Goal: Task Accomplishment & Management: Use online tool/utility

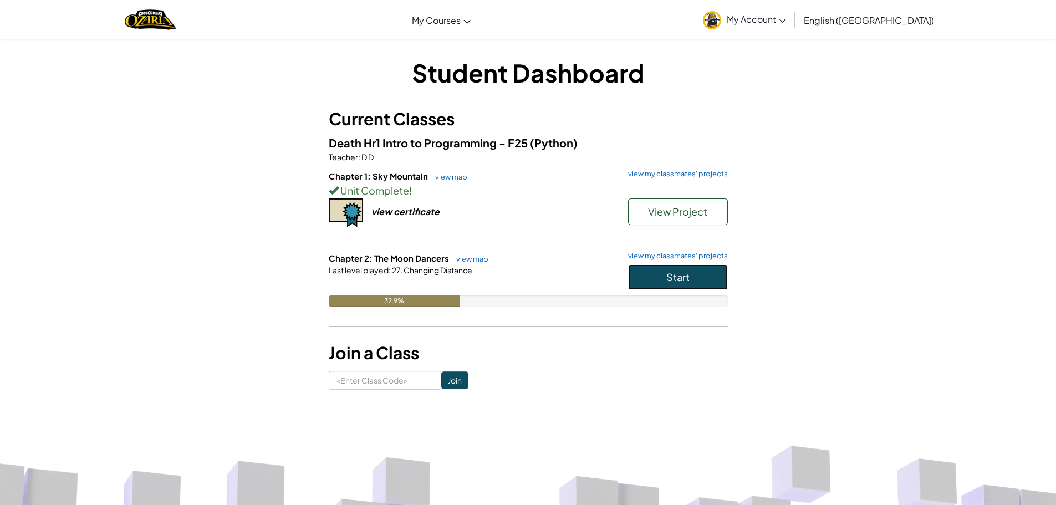
click at [682, 282] on span "Start" at bounding box center [677, 276] width 23 height 13
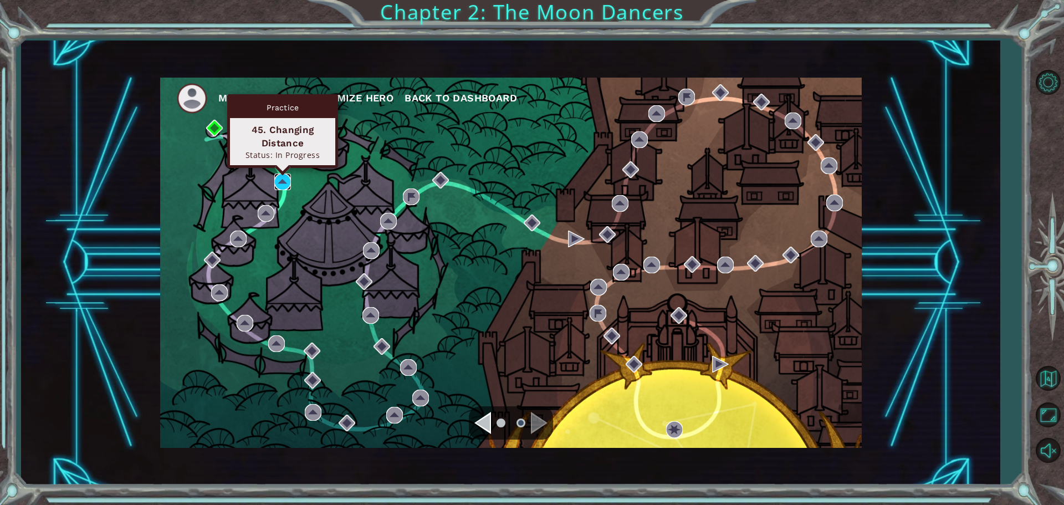
click at [288, 180] on img at bounding box center [282, 181] width 17 height 17
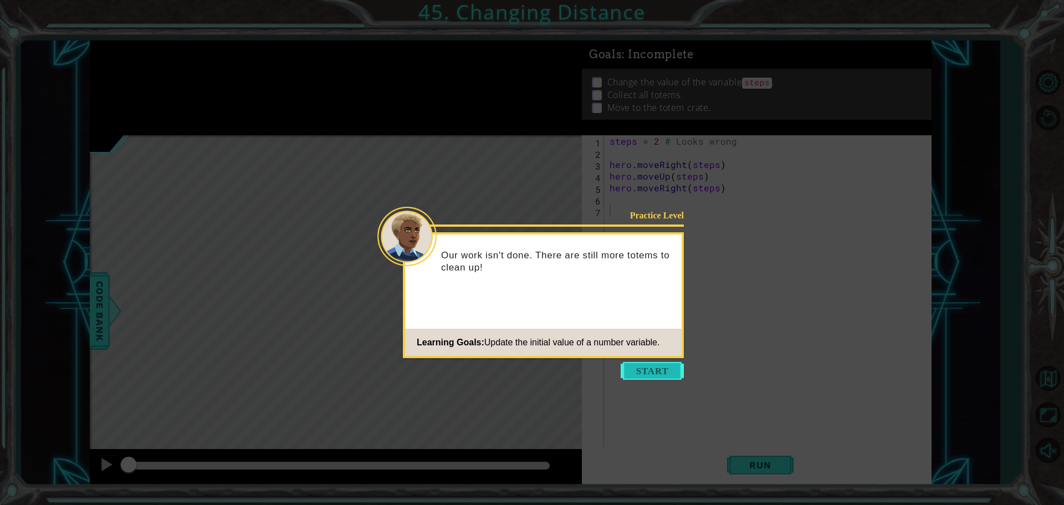
click at [647, 369] on button "Start" at bounding box center [652, 371] width 63 height 18
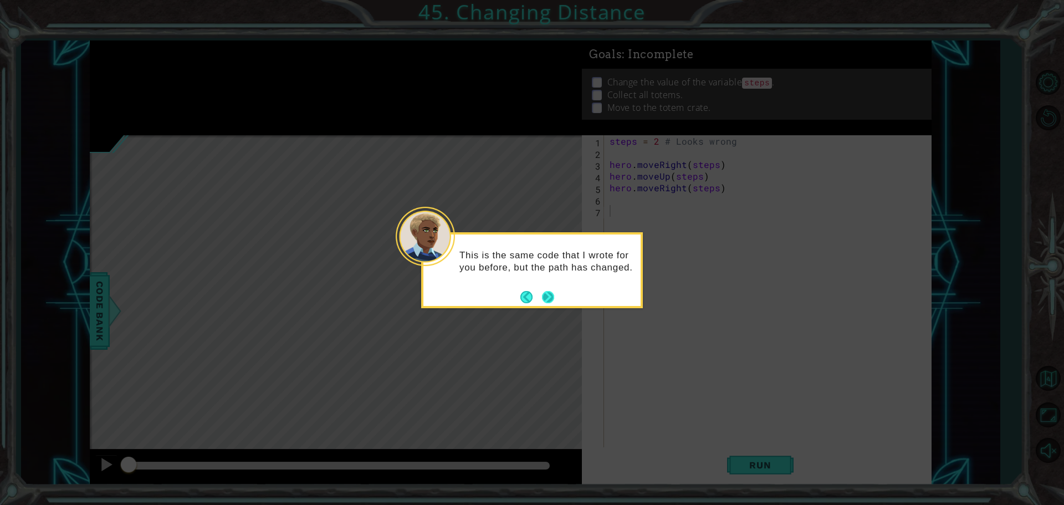
click at [547, 293] on button "Next" at bounding box center [548, 297] width 14 height 14
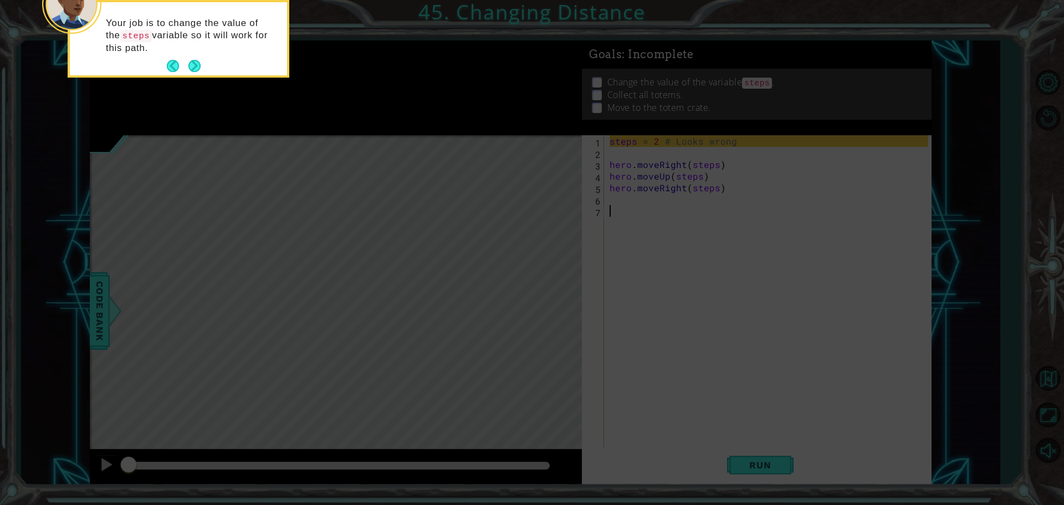
click at [628, 281] on icon at bounding box center [532, 75] width 1064 height 859
click at [190, 63] on button "Next" at bounding box center [194, 66] width 14 height 14
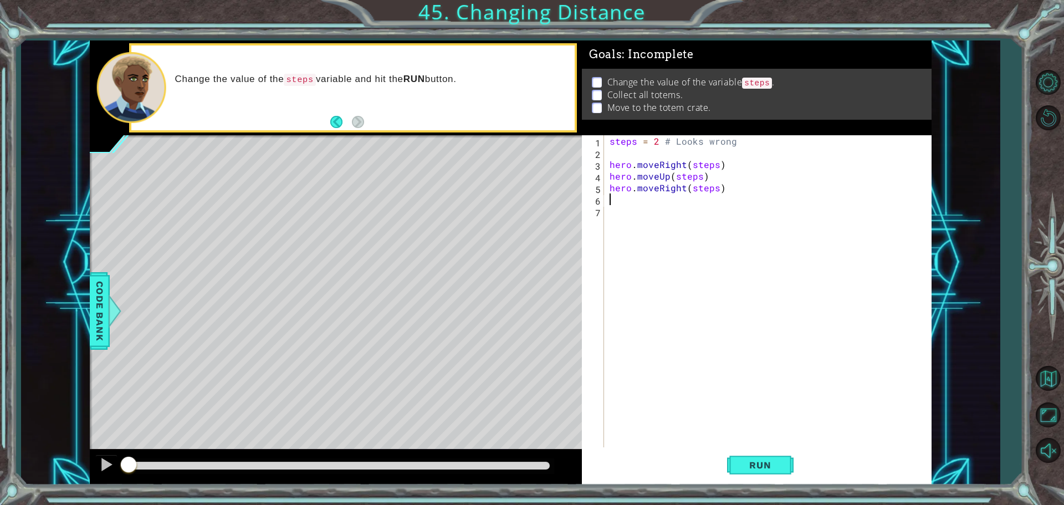
click at [612, 201] on div "steps = 2 # Looks wrong hero . moveRight ( steps ) hero . moveUp ( steps ) hero…" at bounding box center [770, 304] width 326 height 338
click at [753, 461] on span "Run" at bounding box center [760, 464] width 44 height 11
click at [753, 455] on button "Run" at bounding box center [760, 464] width 67 height 35
click at [751, 466] on span "Run" at bounding box center [760, 464] width 44 height 11
click at [743, 161] on div "steps = 2 # Looks wrong hero . moveRight ( steps ) hero . moveUp ( steps ) hero…" at bounding box center [770, 304] width 326 height 338
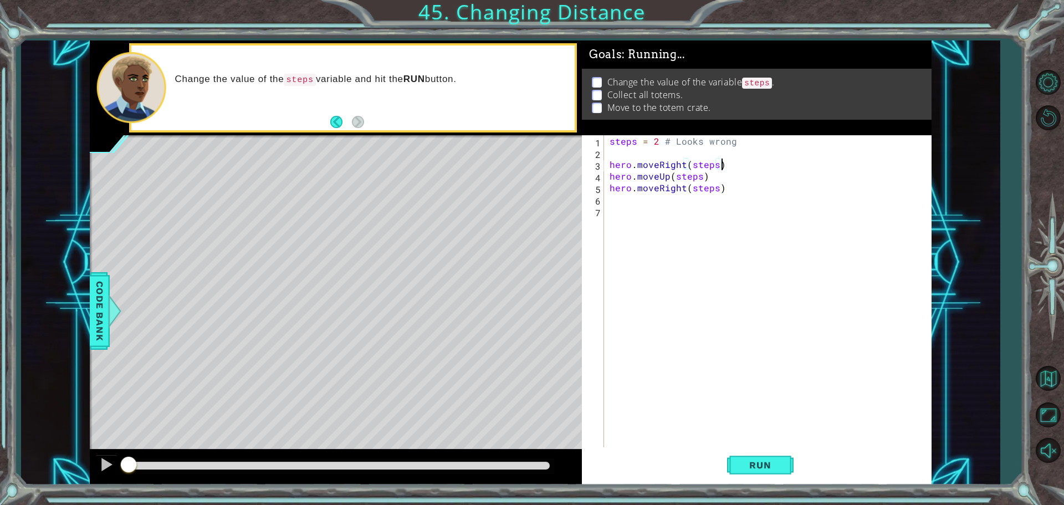
type textarea "hero.moveRight(steps)"
click at [740, 463] on span "Run" at bounding box center [760, 464] width 44 height 11
click at [739, 457] on button "Run" at bounding box center [760, 464] width 67 height 35
click at [739, 454] on button "Run" at bounding box center [760, 464] width 67 height 35
click at [739, 452] on button "Run" at bounding box center [760, 464] width 67 height 35
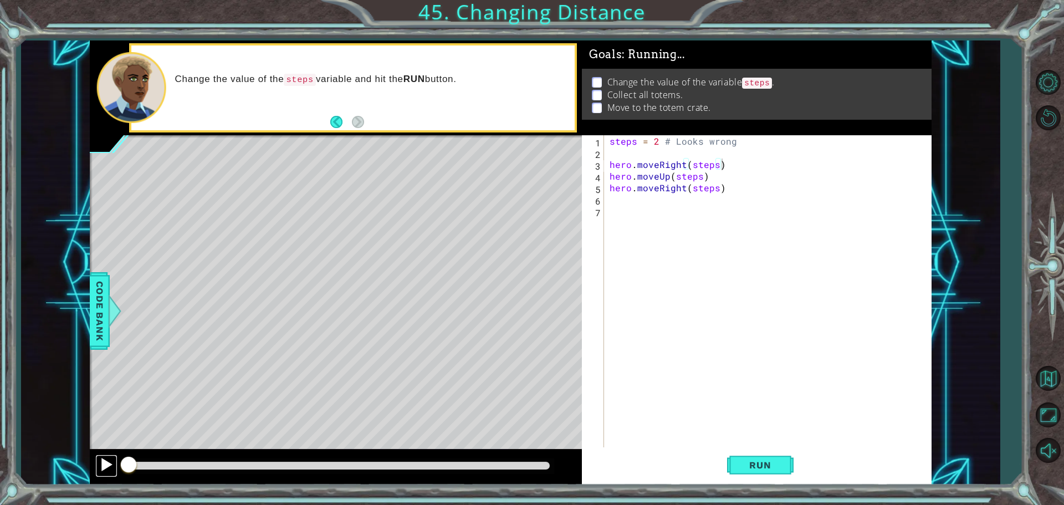
click at [105, 463] on div at bounding box center [106, 464] width 14 height 14
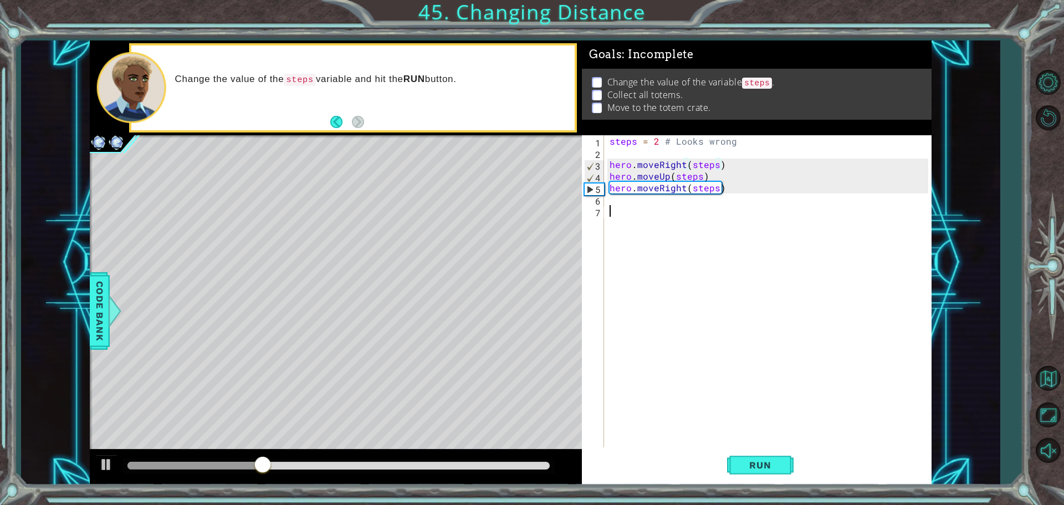
click at [615, 207] on div "steps = 2 # Looks wrong hero . moveRight ( steps ) hero . moveUp ( steps ) hero…" at bounding box center [770, 304] width 326 height 338
click at [611, 203] on div "steps = 2 # Looks wrong hero . moveRight ( steps ) hero . moveUp ( steps ) hero…" at bounding box center [770, 304] width 326 height 338
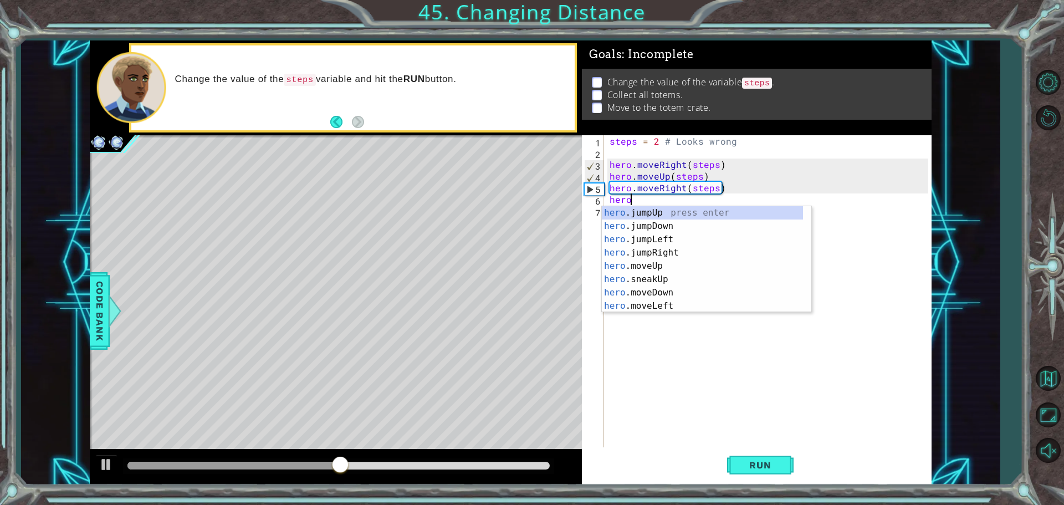
scroll to position [0, 1]
click at [682, 264] on div "hero .jumpUp press enter hero .jumpDown press enter hero .jumpLeft press enter …" at bounding box center [702, 272] width 201 height 133
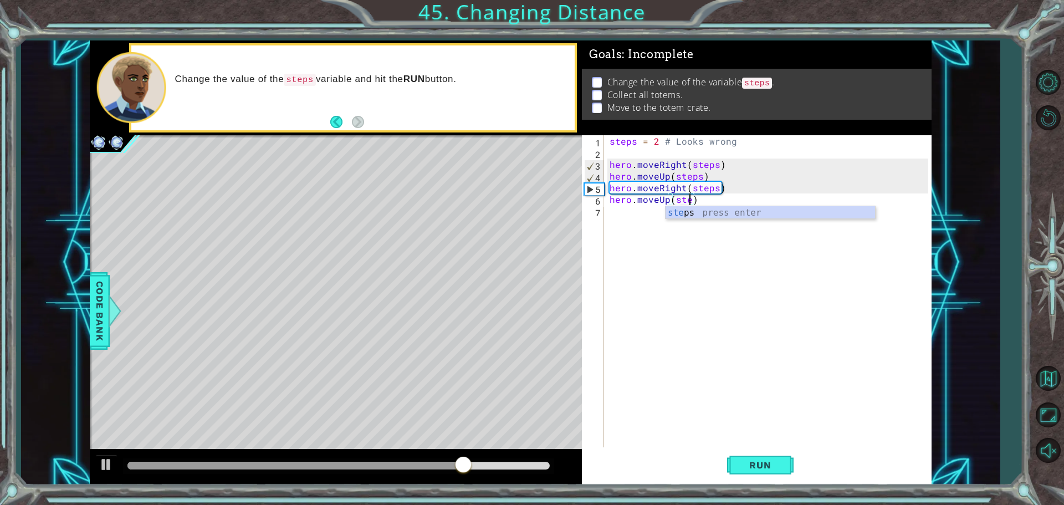
scroll to position [0, 5]
type textarea "hero.moveUp(steps)"
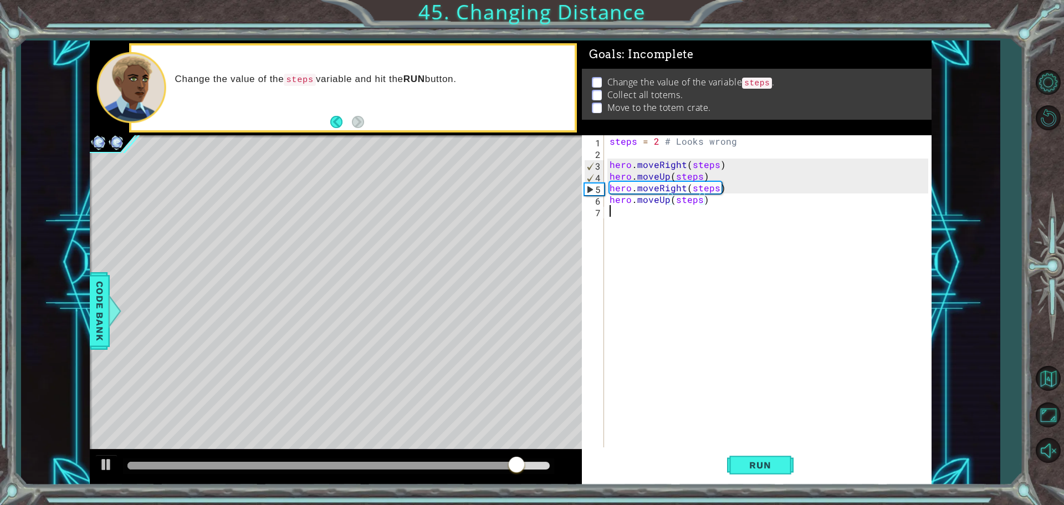
drag, startPoint x: 616, startPoint y: 216, endPoint x: 629, endPoint y: 220, distance: 12.8
click at [629, 220] on div "steps = 2 # Looks wrong hero . moveRight ( steps ) hero . moveUp ( steps ) hero…" at bounding box center [770, 304] width 326 height 338
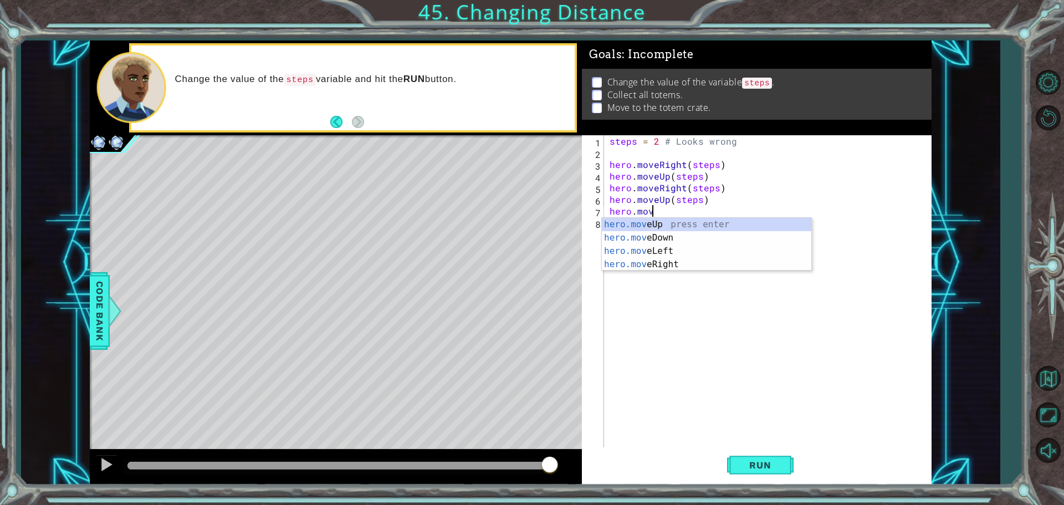
scroll to position [0, 2]
click at [699, 261] on div "hero.move Up press enter hero.move Down press enter hero.move Left press enter …" at bounding box center [707, 258] width 210 height 80
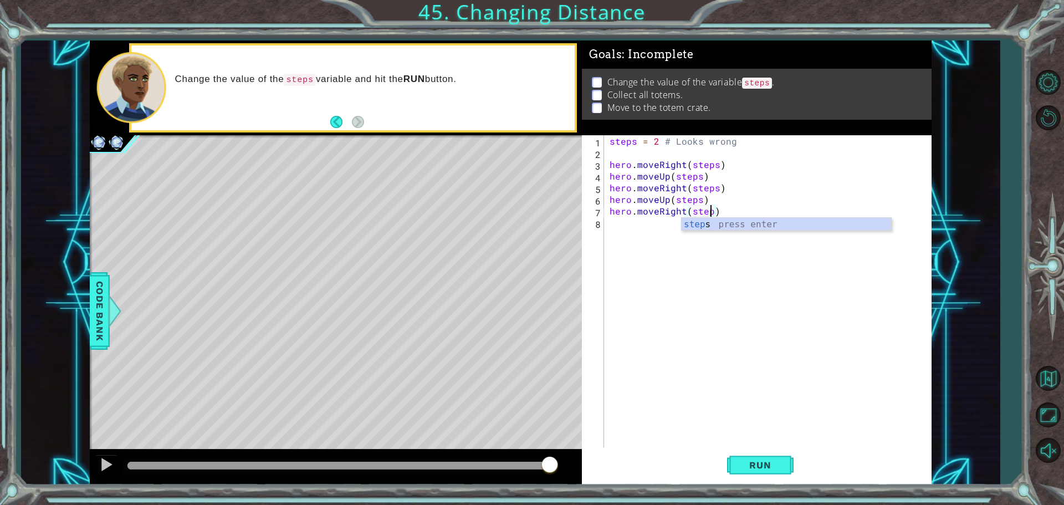
scroll to position [0, 6]
type textarea "hero.moveRight(steps)"
click at [745, 462] on span "Run" at bounding box center [760, 464] width 44 height 11
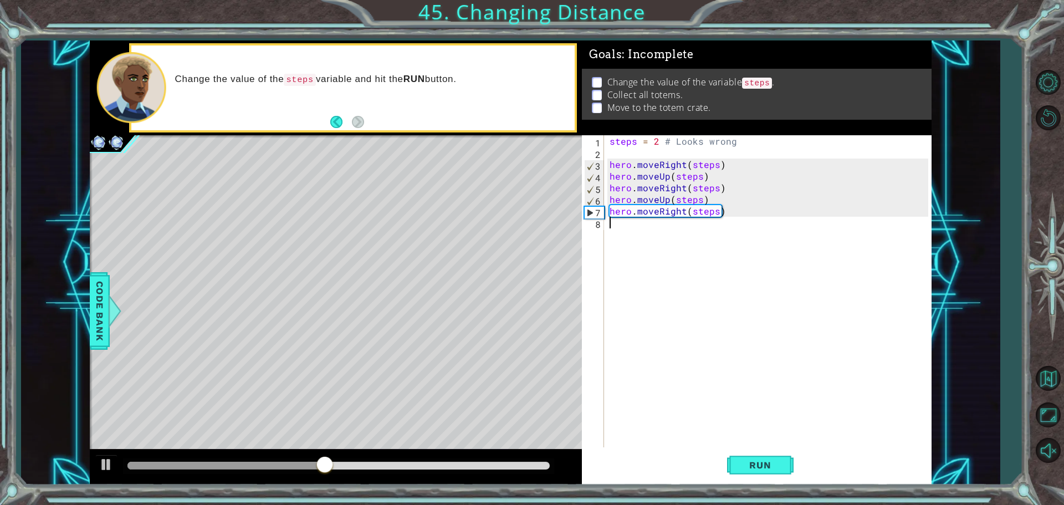
click at [610, 226] on div "steps = 2 # Looks wrong hero . moveRight ( steps ) hero . moveUp ( steps ) hero…" at bounding box center [770, 304] width 326 height 338
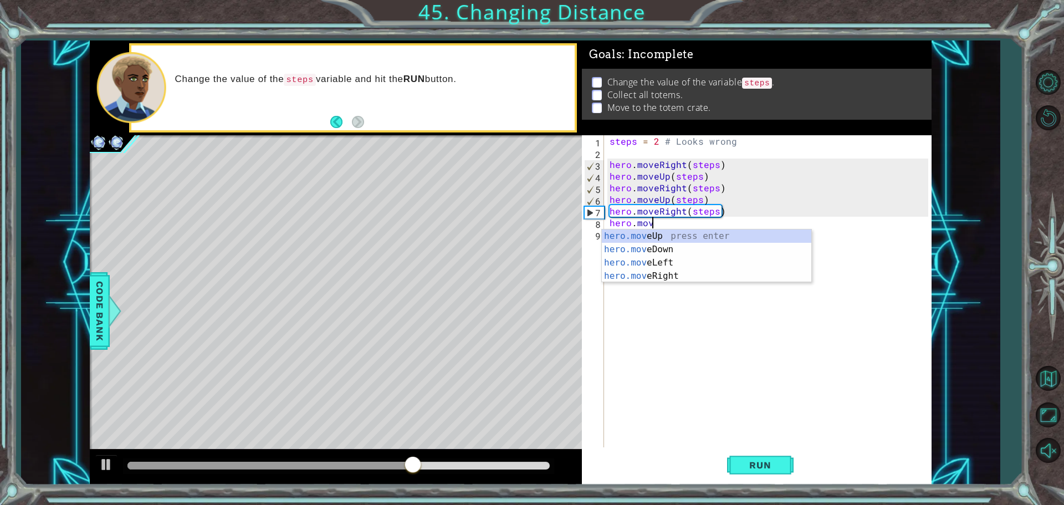
scroll to position [0, 2]
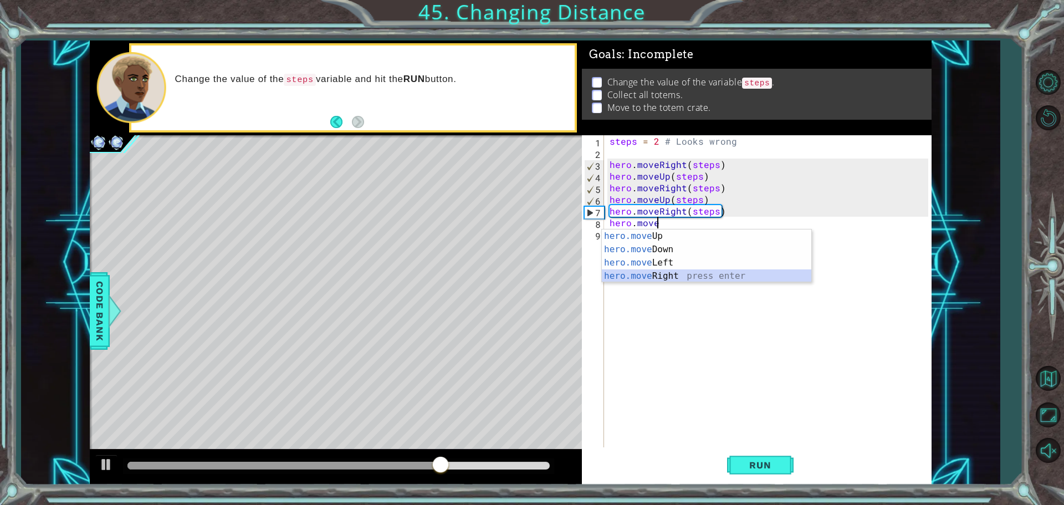
click at [657, 276] on div "hero.move Up press enter hero.move Down press enter hero.move Left press enter …" at bounding box center [707, 269] width 210 height 80
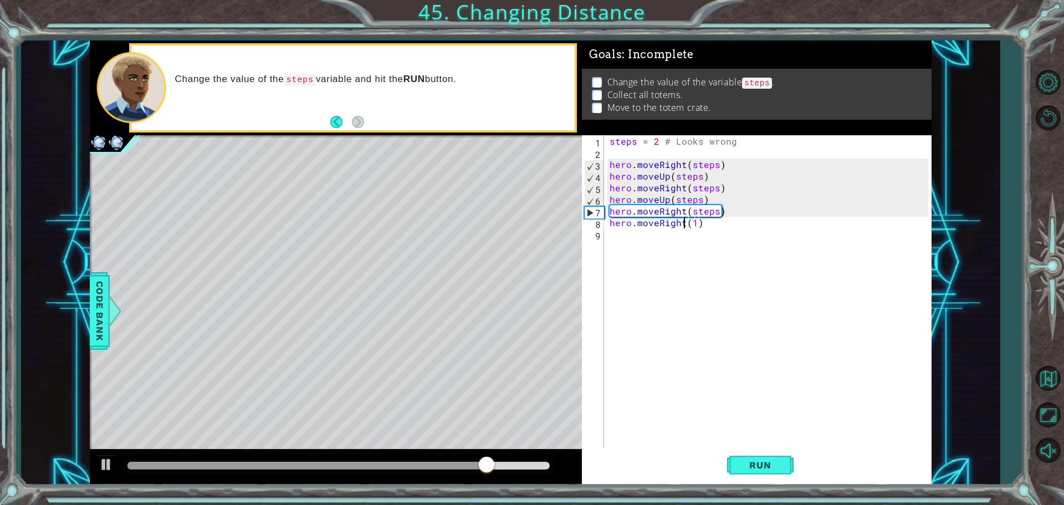
click at [683, 224] on div "steps = 2 # Looks wrong hero . moveRight ( steps ) hero . moveUp ( steps ) hero…" at bounding box center [770, 304] width 326 height 338
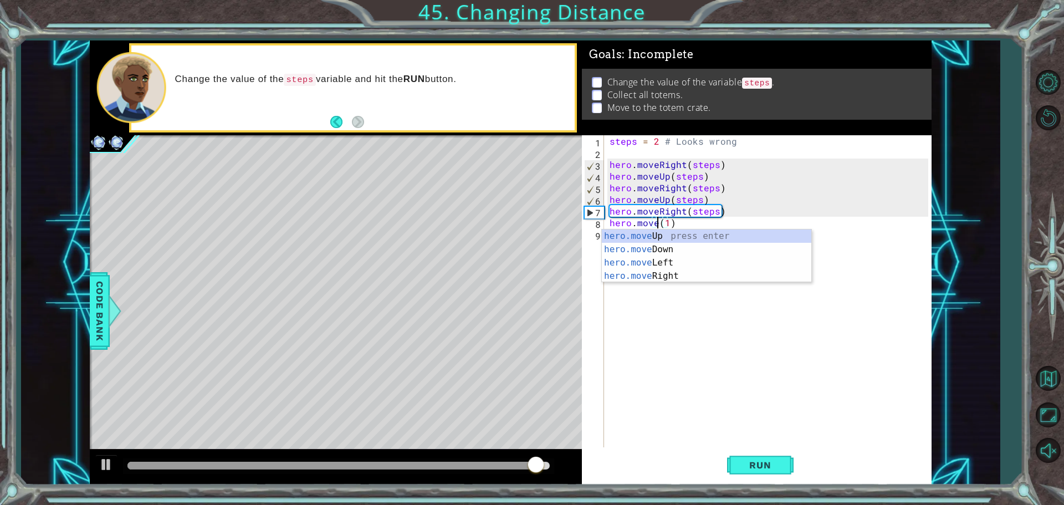
scroll to position [0, 3]
click at [653, 246] on div "hero.move Up press enter hero.move Down press enter hero.move Left press enter …" at bounding box center [707, 269] width 210 height 80
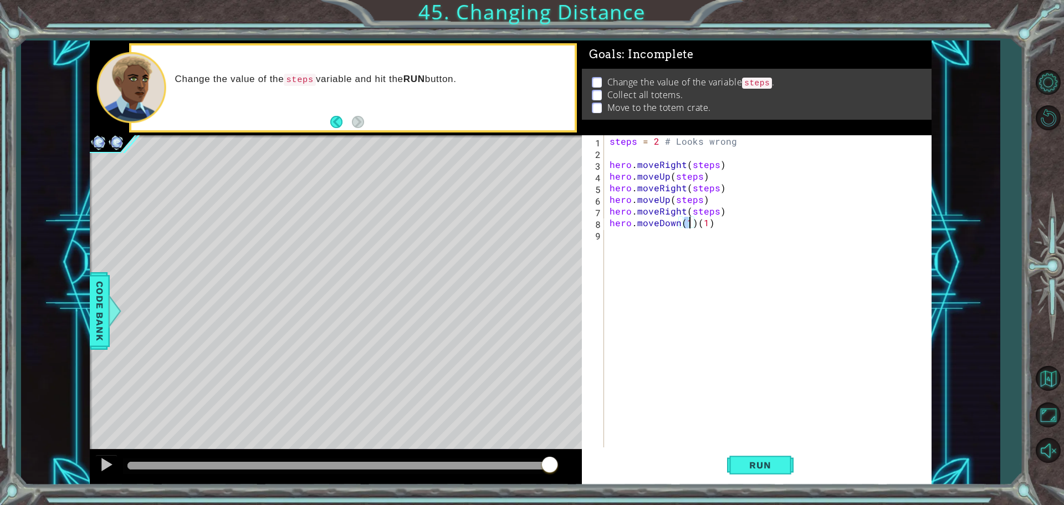
click at [708, 223] on div "steps = 2 # Looks wrong hero . moveRight ( steps ) hero . moveUp ( steps ) hero…" at bounding box center [770, 304] width 326 height 338
type textarea "hero.moveDown(steps)"
click at [789, 463] on button "Run" at bounding box center [760, 464] width 67 height 35
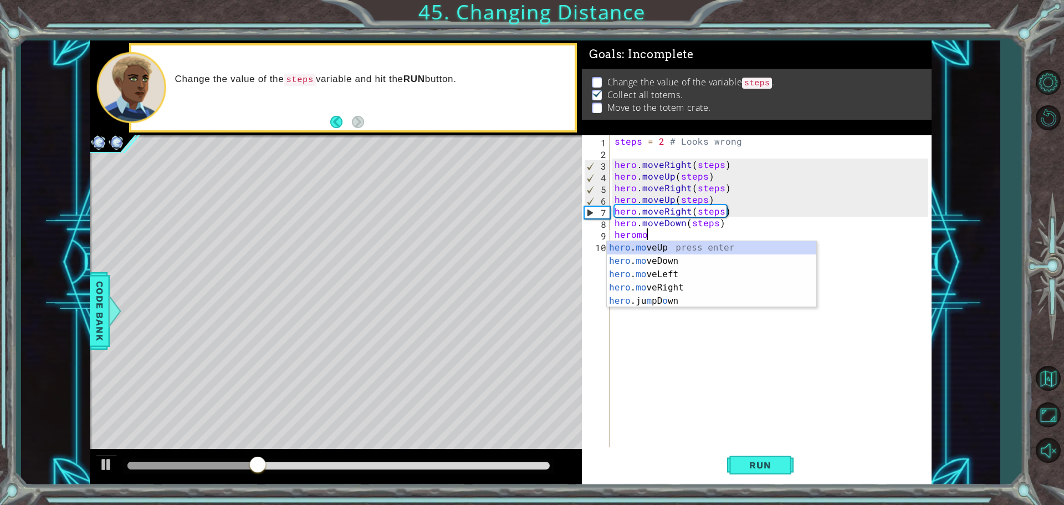
scroll to position [0, 2]
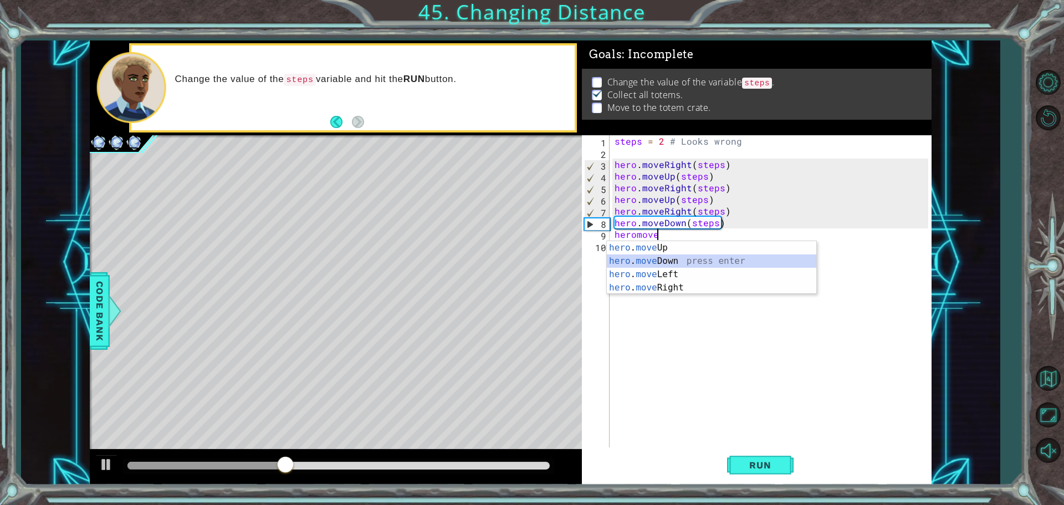
click at [661, 261] on div "hero . move Up press enter hero . move Down press enter hero . move Left press …" at bounding box center [712, 281] width 210 height 80
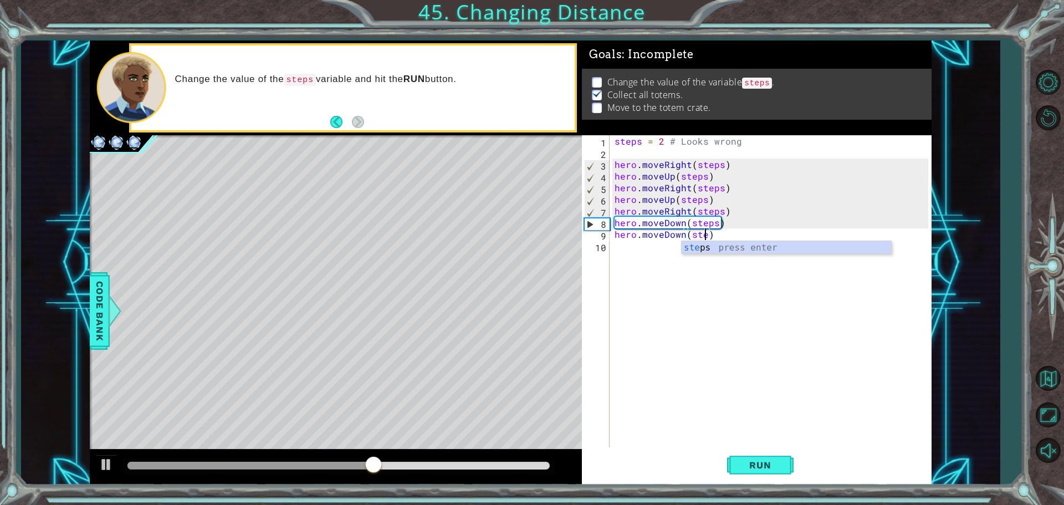
type textarea "hero.moveDown(steps)"
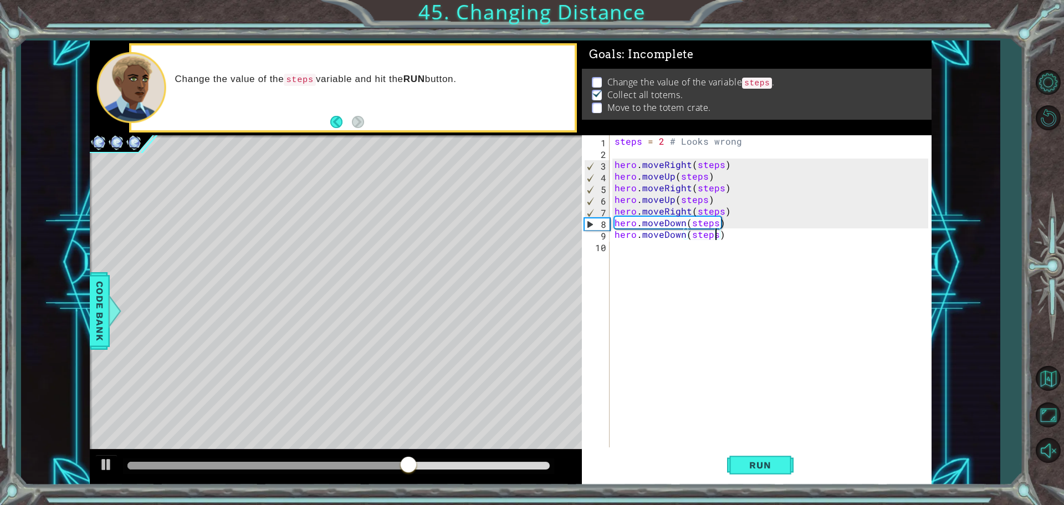
click at [640, 268] on div "steps = 2 # Looks wrong hero . moveRight ( steps ) hero . moveUp ( steps ) hero…" at bounding box center [772, 304] width 321 height 338
click at [770, 457] on button "Run" at bounding box center [760, 464] width 67 height 35
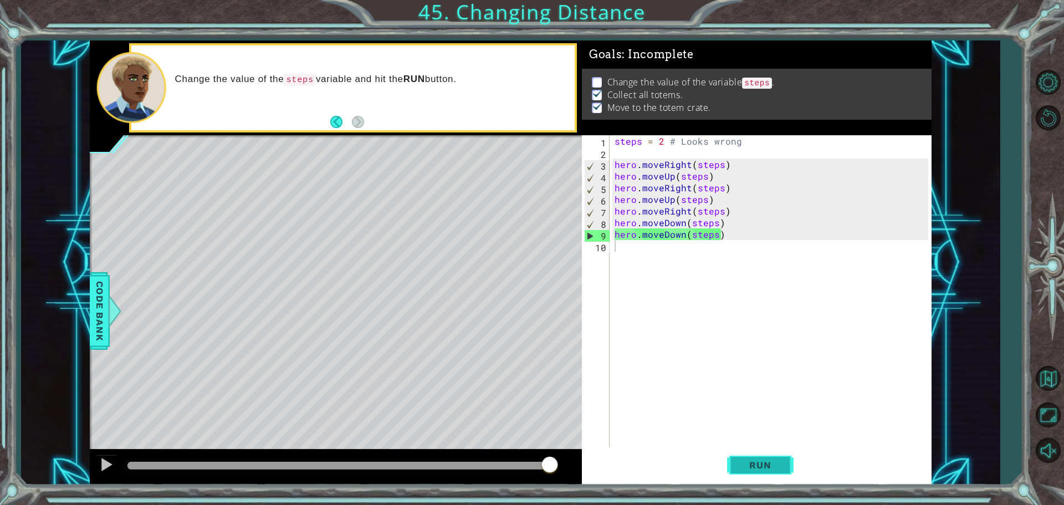
drag, startPoint x: 777, startPoint y: 463, endPoint x: 783, endPoint y: 454, distance: 10.6
click at [782, 462] on span "Run" at bounding box center [760, 464] width 44 height 11
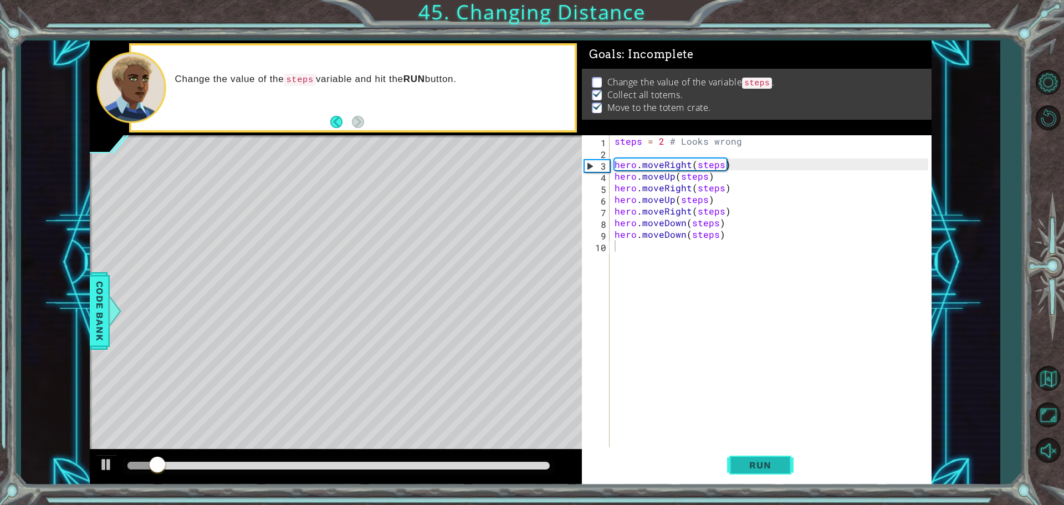
click at [782, 464] on span "Run" at bounding box center [760, 464] width 44 height 11
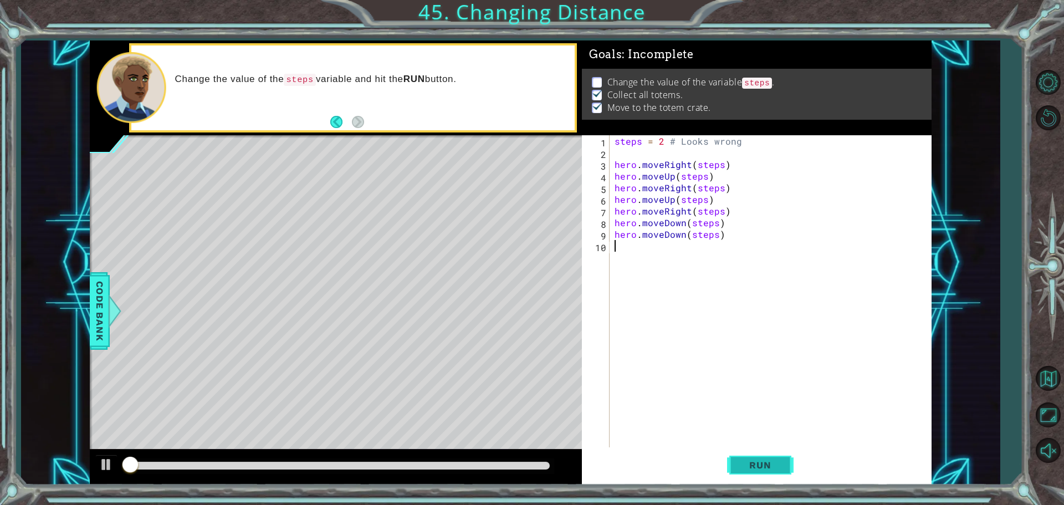
click at [782, 464] on span "Run" at bounding box center [760, 464] width 44 height 11
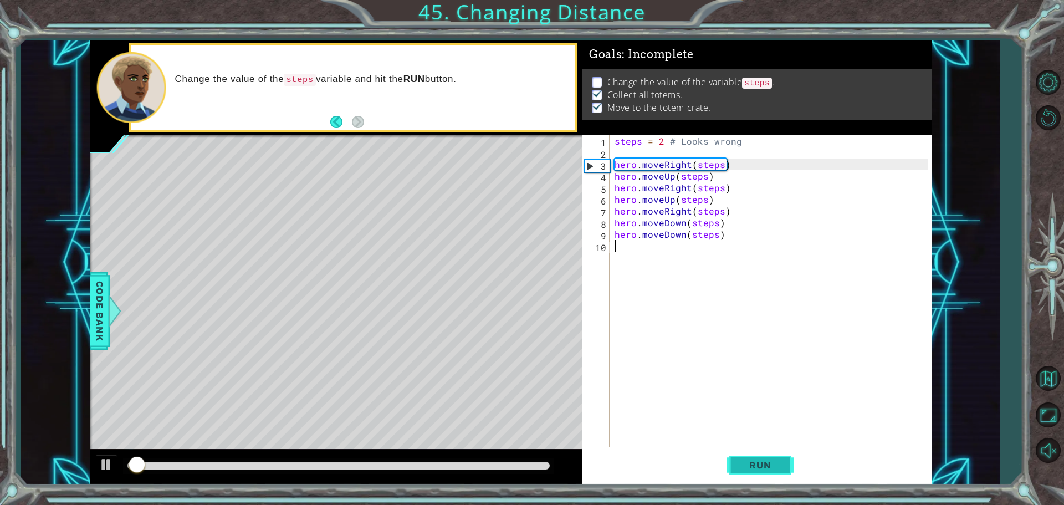
click at [782, 464] on span "Run" at bounding box center [760, 464] width 44 height 11
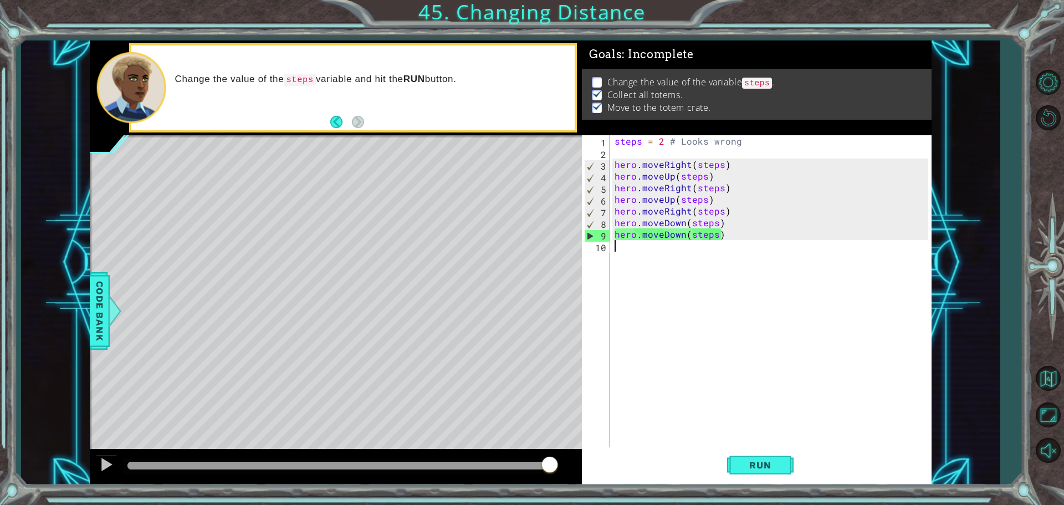
click at [754, 144] on div "steps = 2 # Looks wrong hero . moveRight ( steps ) hero . moveUp ( steps ) hero…" at bounding box center [772, 304] width 321 height 338
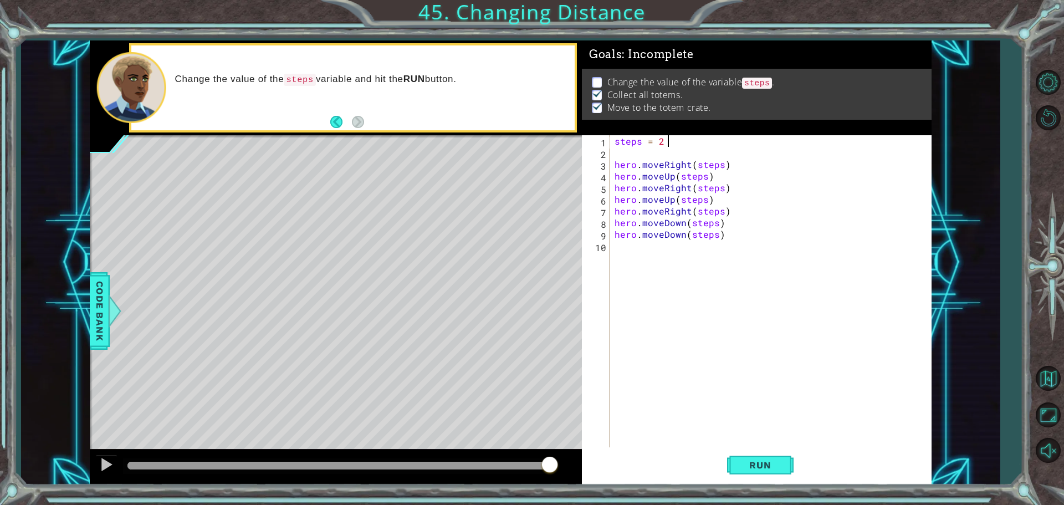
type textarea "steps = 2"
click at [785, 462] on button "Run" at bounding box center [760, 464] width 67 height 35
type textarea "steps = 2 # Looks wrong"
click at [781, 342] on div "steps = 2 # Looks wrong hero . moveRight ( steps ) hero . moveUp ( steps ) hero…" at bounding box center [772, 304] width 321 height 338
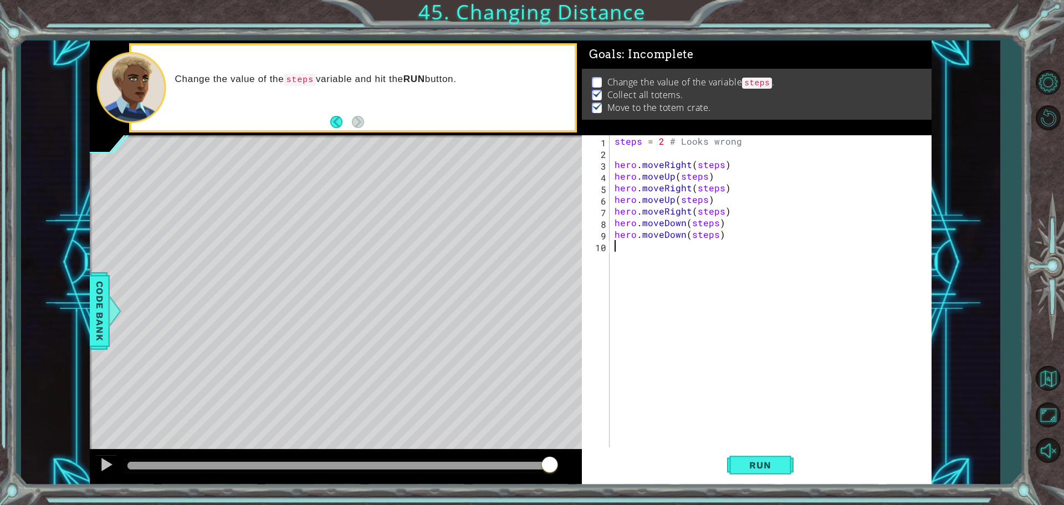
scroll to position [0, 0]
click at [762, 460] on span "Run" at bounding box center [760, 464] width 44 height 11
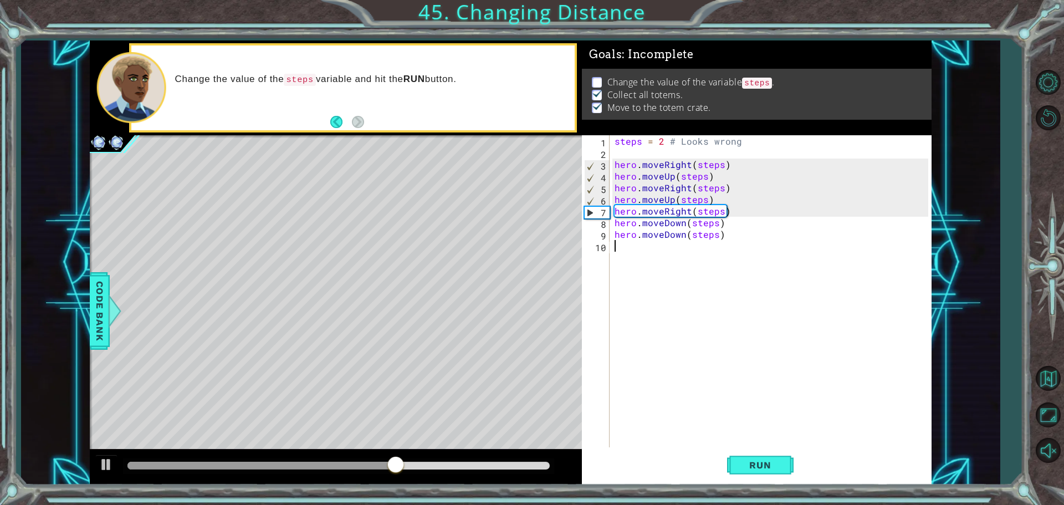
click at [718, 196] on div "steps = 2 # Looks wrong hero . moveRight ( steps ) hero . moveUp ( steps ) hero…" at bounding box center [772, 304] width 321 height 338
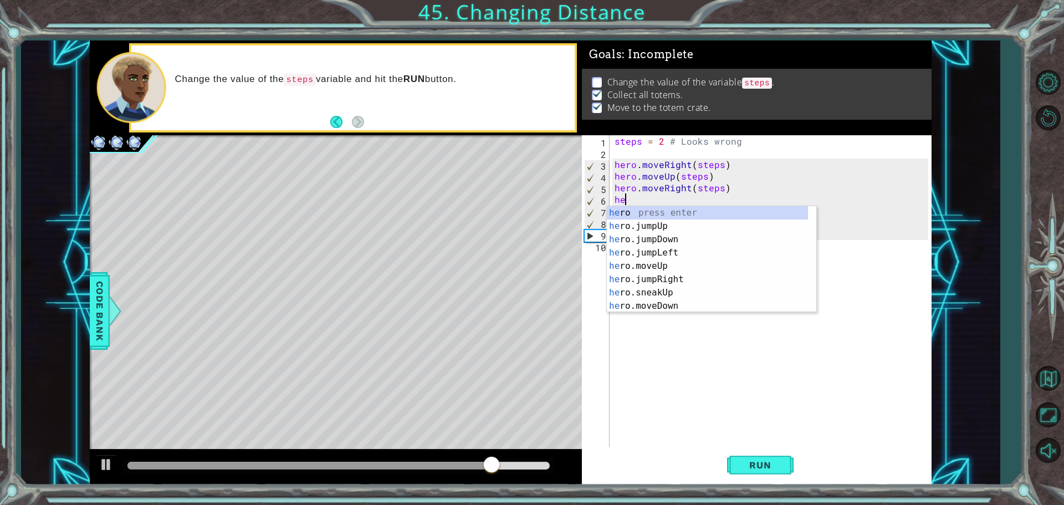
type textarea "h"
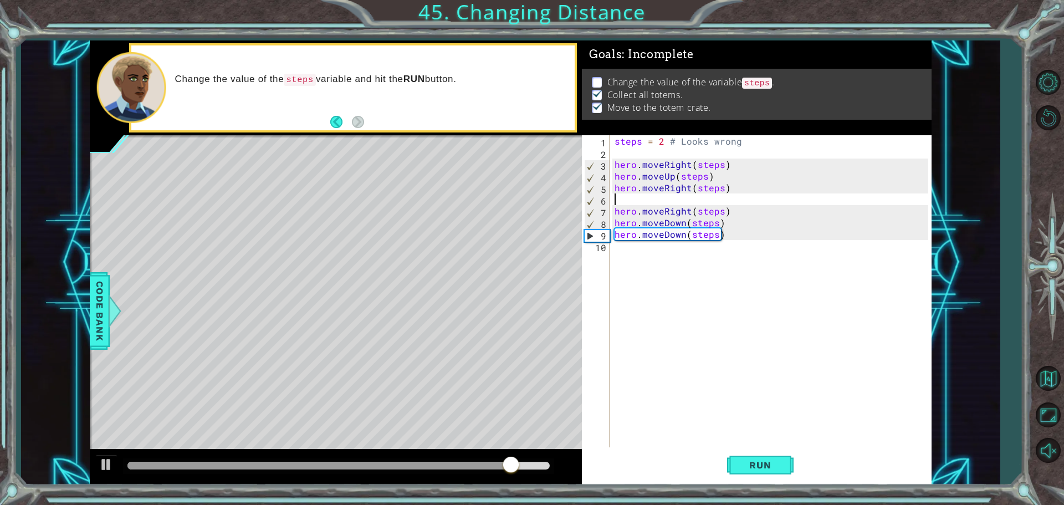
type textarea "hero.moveRight(steps)"
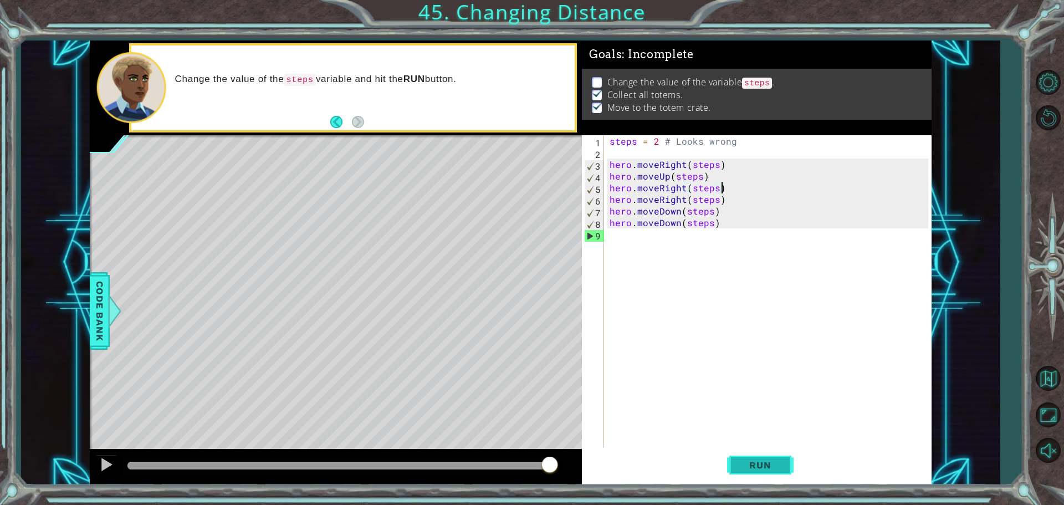
click at [735, 459] on button "Run" at bounding box center [760, 464] width 67 height 35
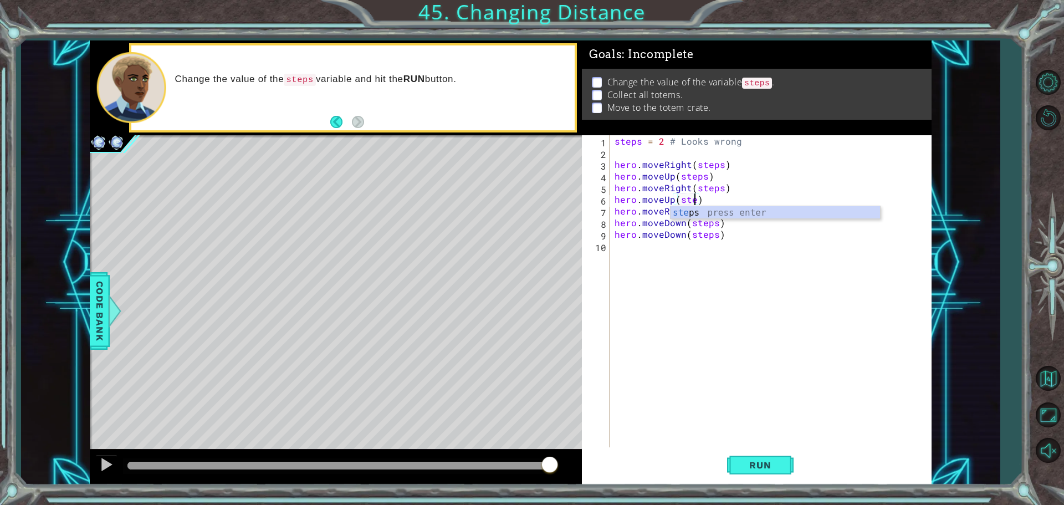
scroll to position [0, 5]
type textarea "hero.moveUp(steps)"
